Goal: Transaction & Acquisition: Purchase product/service

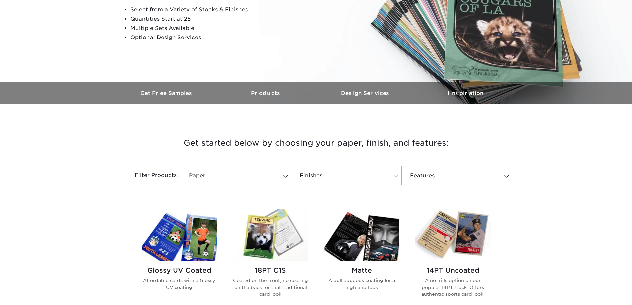
scroll to position [232, 0]
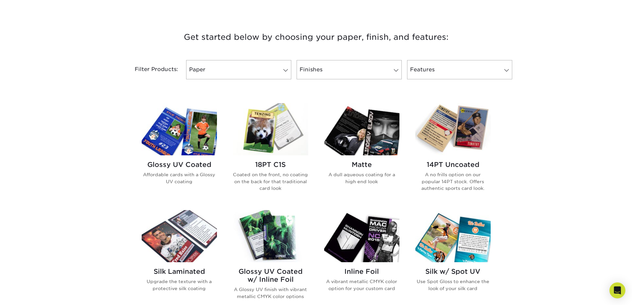
click at [188, 139] on img at bounding box center [179, 129] width 75 height 52
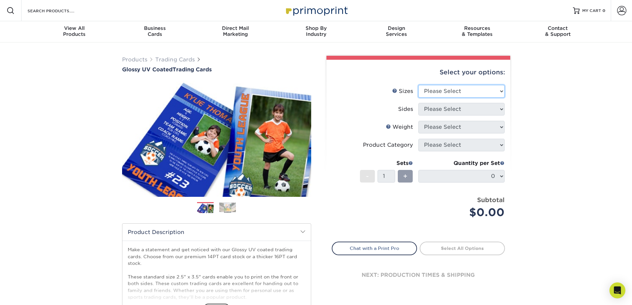
click at [497, 90] on select "Please Select 2.5" x 3.5"" at bounding box center [462, 91] width 86 height 13
select select "2.50x3.50"
click at [419, 85] on select "Please Select 2.5" x 3.5"" at bounding box center [462, 91] width 86 height 13
click at [499, 108] on select "Please Select Print Both Sides Print Front Only" at bounding box center [462, 109] width 86 height 13
select select "13abbda7-1d64-4f25-8bb2-c179b224825d"
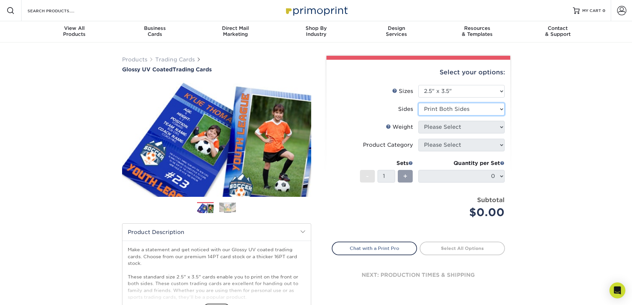
click at [419, 103] on select "Please Select Print Both Sides Print Front Only" at bounding box center [462, 109] width 86 height 13
click at [499, 126] on select "Please Select 16PT 14PT 18PT C1S" at bounding box center [462, 127] width 86 height 13
select select "16PT"
click at [419, 121] on select "Please Select 16PT 14PT 18PT C1S" at bounding box center [462, 127] width 86 height 13
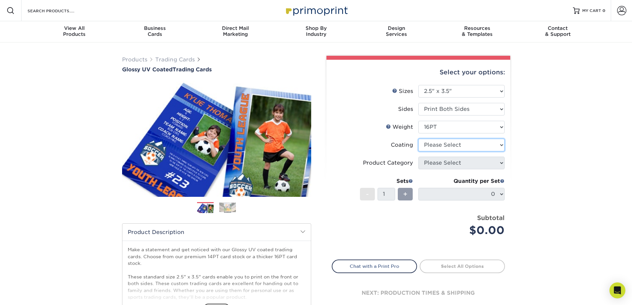
click at [502, 146] on select at bounding box center [462, 145] width 86 height 13
click at [419, 139] on select at bounding box center [462, 145] width 86 height 13
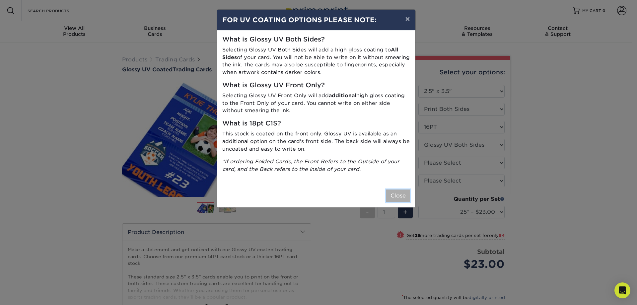
click at [397, 198] on button "Close" at bounding box center [398, 196] width 24 height 13
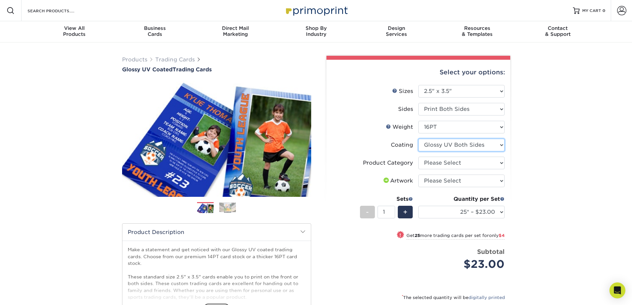
click at [501, 146] on select at bounding box center [462, 145] width 86 height 13
select select "1e8116af-acfc-44b1-83dc-8181aa338834"
click at [419, 139] on select at bounding box center [462, 145] width 86 height 13
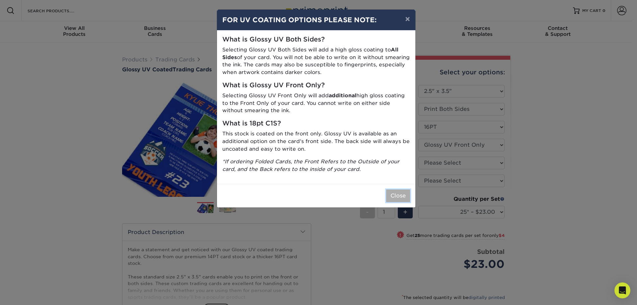
click at [403, 194] on button "Close" at bounding box center [398, 196] width 24 height 13
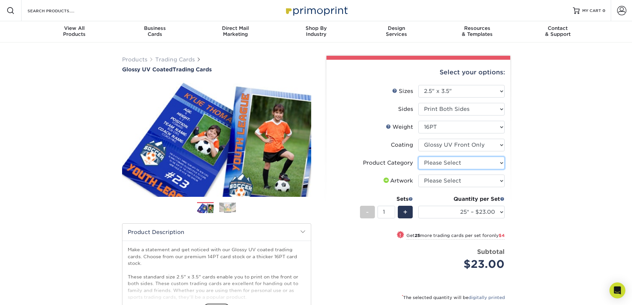
click at [501, 162] on select "Please Select Trading Cards" at bounding box center [462, 163] width 86 height 13
select select "c2f9bce9-36c2-409d-b101-c29d9d031e18"
click at [419, 157] on select "Please Select Trading Cards" at bounding box center [462, 163] width 86 height 13
click at [500, 144] on select at bounding box center [462, 145] width 86 height 13
click at [552, 145] on div "Products Trading Cards Glossy UV Coated Trading Cards Previous Next /" at bounding box center [316, 219] width 632 height 354
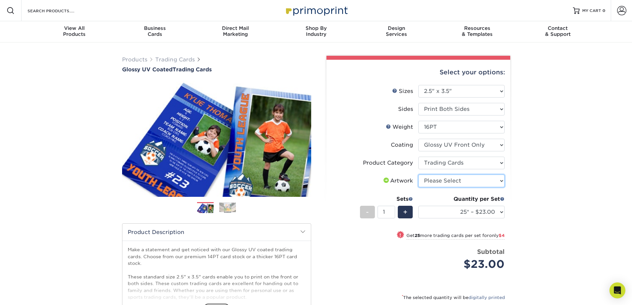
click at [501, 178] on select "Please Select I will upload files I need a design - $100" at bounding box center [462, 181] width 86 height 13
select select "upload"
click at [419, 175] on select "Please Select I will upload files I need a design - $100" at bounding box center [462, 181] width 86 height 13
click at [500, 210] on select "25* – $23.00 50* – $27.00 75* – $33.00 100* – $37.00 250* – $47.00 500 – $58.00…" at bounding box center [462, 212] width 86 height 13
click at [515, 204] on div "Select your options: Sizes Help Sizes Please Select 2.5" x 3.5" Sides - 1" at bounding box center [415, 217] width 199 height 323
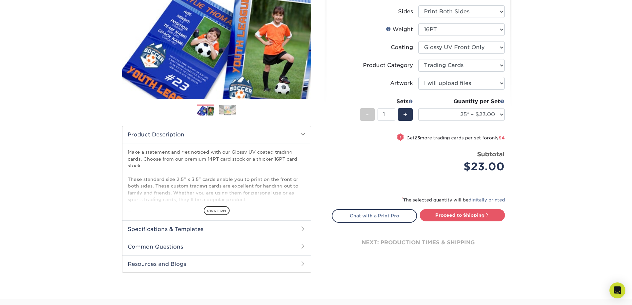
scroll to position [100, 0]
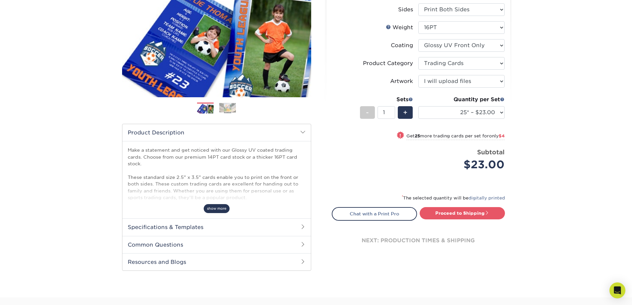
click at [224, 209] on span "show more" at bounding box center [217, 208] width 26 height 9
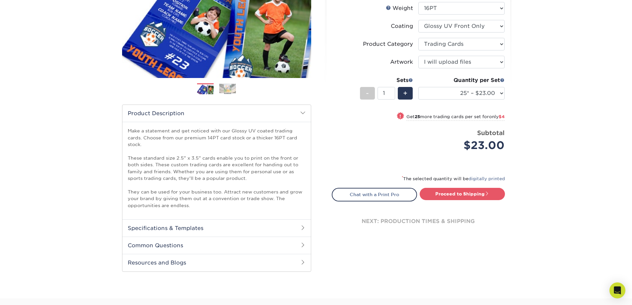
scroll to position [107, 0]
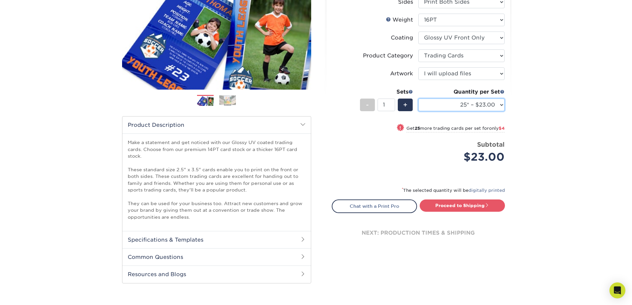
click at [500, 104] on select "25* – $23.00 50* – $27.00 75* – $33.00 100* – $37.00 250* – $47.00 500 – $58.00…" at bounding box center [462, 105] width 86 height 13
select select "100* – $37.00"
click at [419, 99] on select "25* – $23.00 50* – $27.00 75* – $33.00 100* – $37.00 250* – $47.00 500 – $58.00…" at bounding box center [462, 105] width 86 height 13
click at [476, 205] on link "Proceed to Shipping" at bounding box center [462, 205] width 85 height 12
type input "Set 1"
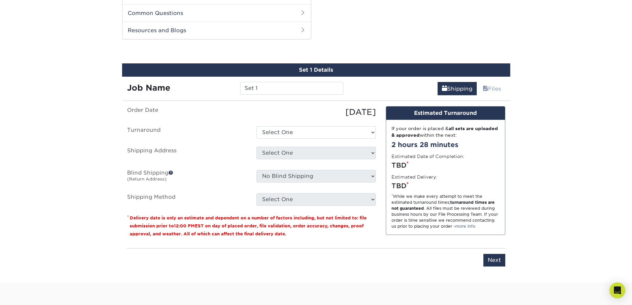
scroll to position [358, 0]
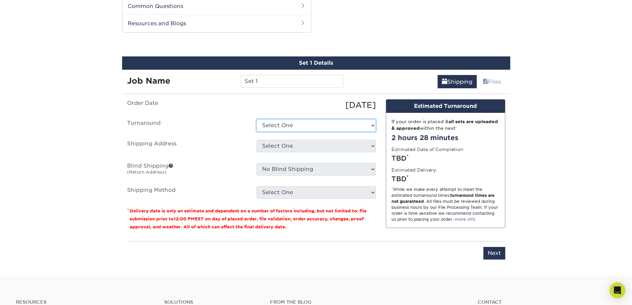
click at [371, 125] on select "Select One 2-4 Business Days 2 Day Next Business Day" at bounding box center [316, 125] width 119 height 13
select select "d412dd08-8f34-4953-8d31-a48f15dd6578"
click at [257, 119] on select "Select One 2-4 Business Days 2 Day Next Business Day" at bounding box center [316, 125] width 119 height 13
click at [365, 144] on select "Select One + Add New Address - Login" at bounding box center [316, 146] width 119 height 13
select select "newaddress"
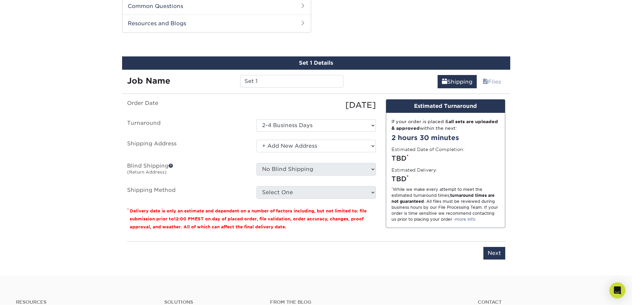
click at [257, 140] on select "Select One + Add New Address - Login" at bounding box center [316, 146] width 119 height 13
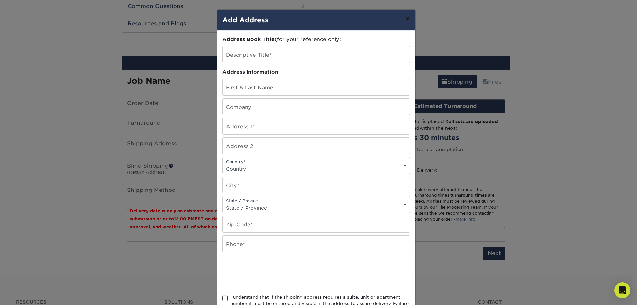
click at [406, 20] on button "×" at bounding box center [407, 19] width 15 height 19
